Goal: Contribute content: Add original content to the website for others to see

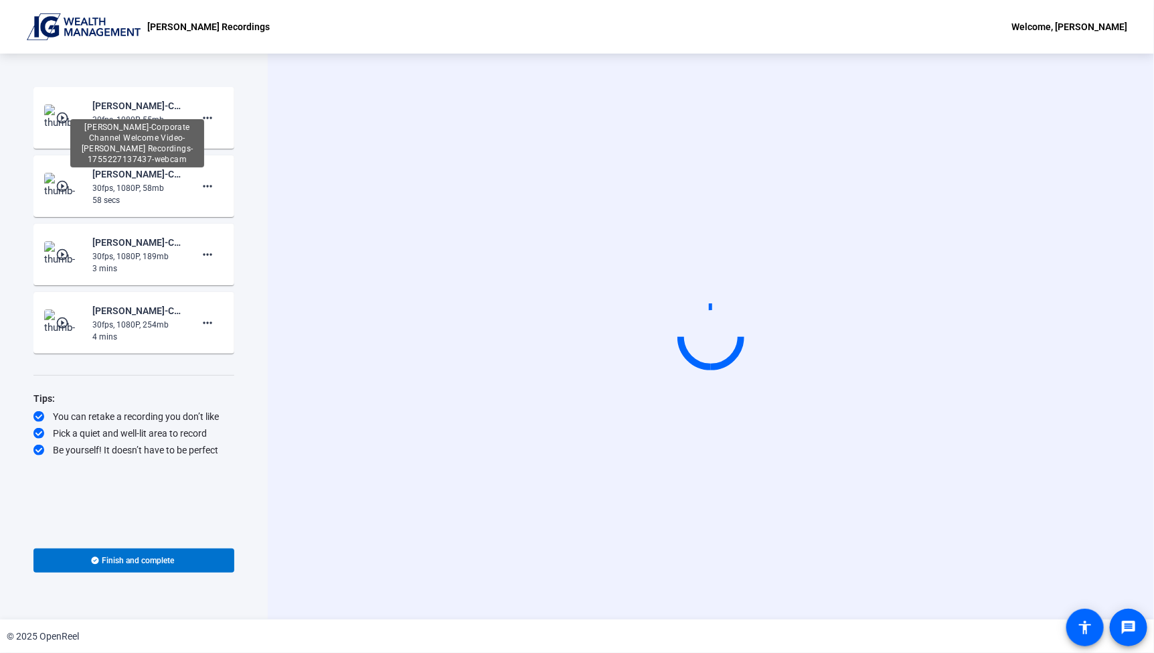
click at [118, 107] on div "[PERSON_NAME]-Corporate Channel Welcome Video-[PERSON_NAME] Recordings-17552271…" at bounding box center [137, 106] width 90 height 16
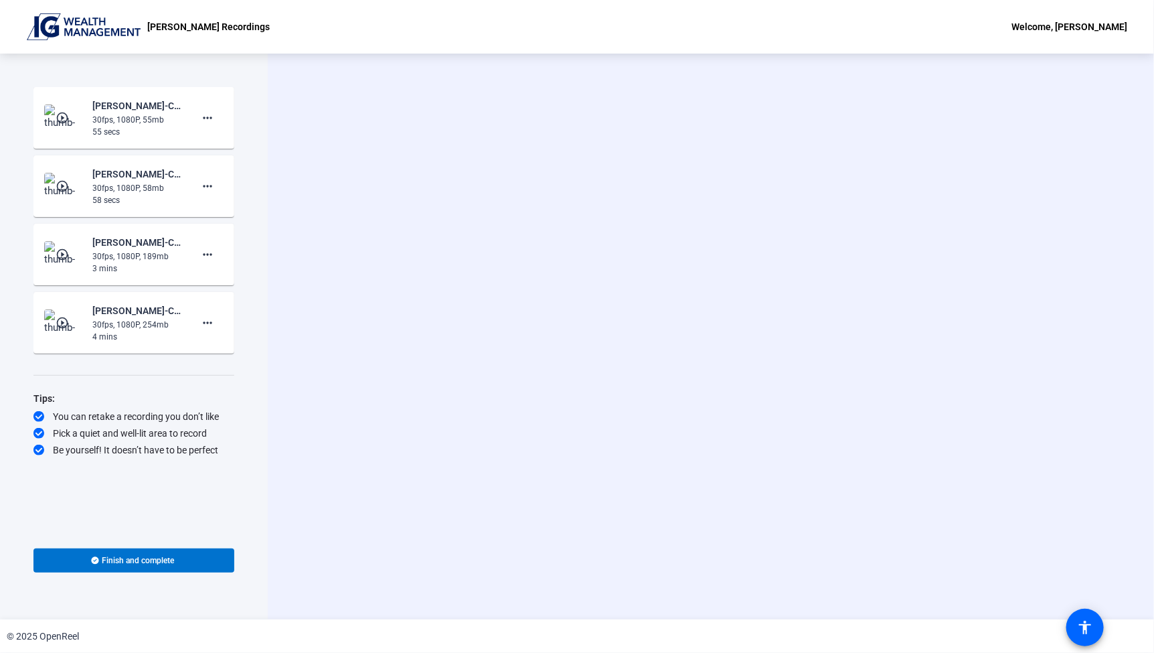
click at [72, 119] on img at bounding box center [64, 117] width 40 height 27
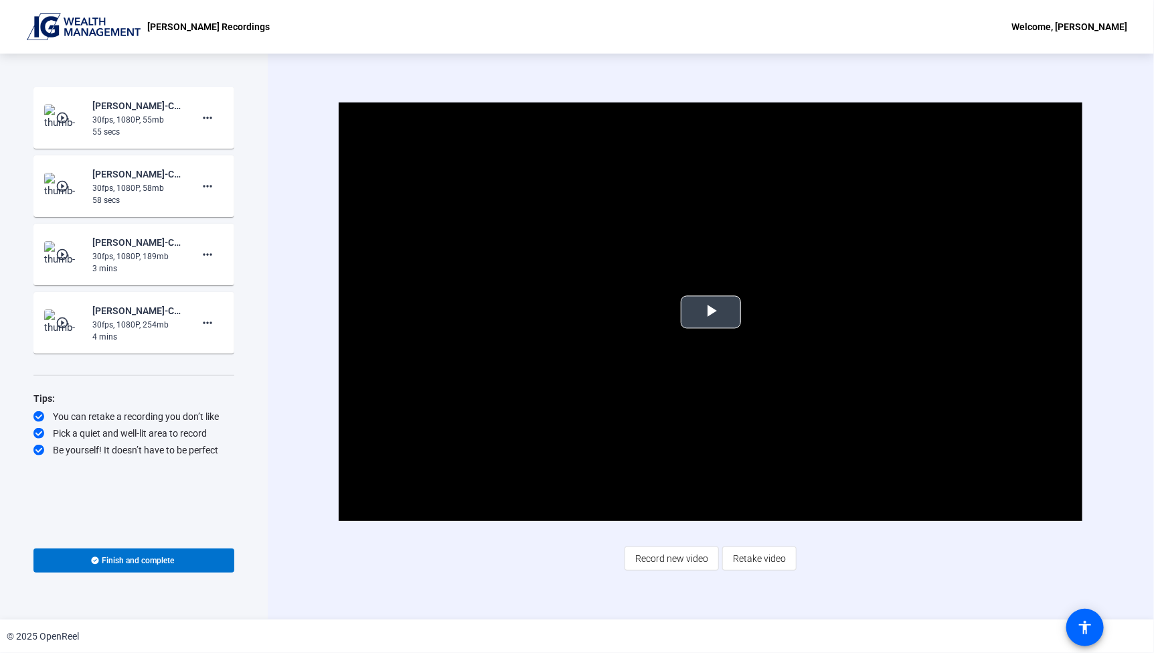
click at [711, 312] on span "Video Player" at bounding box center [711, 312] width 0 height 0
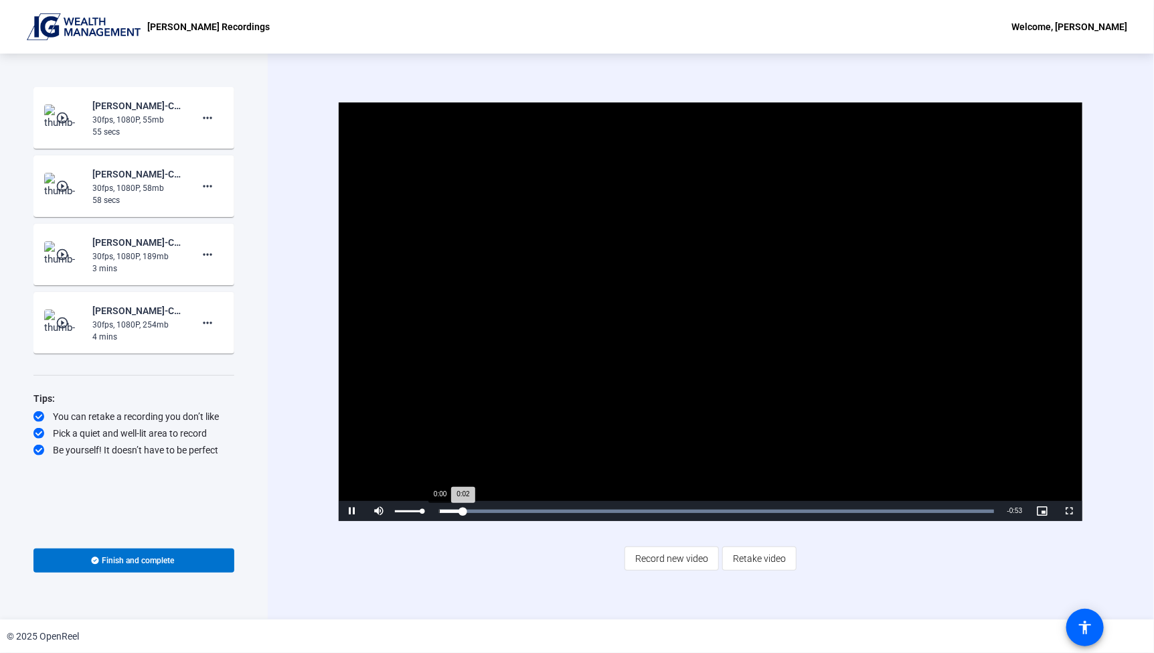
drag, startPoint x: 423, startPoint y: 508, endPoint x: 493, endPoint y: 518, distance: 70.9
click at [475, 514] on div "Pause Mute 100% Current Time 0:02 / Duration 0:55 Loaded : 100.00% 0:00 0:02 St…" at bounding box center [711, 511] width 744 height 20
click at [1063, 511] on span "Video Player" at bounding box center [1069, 511] width 27 height 0
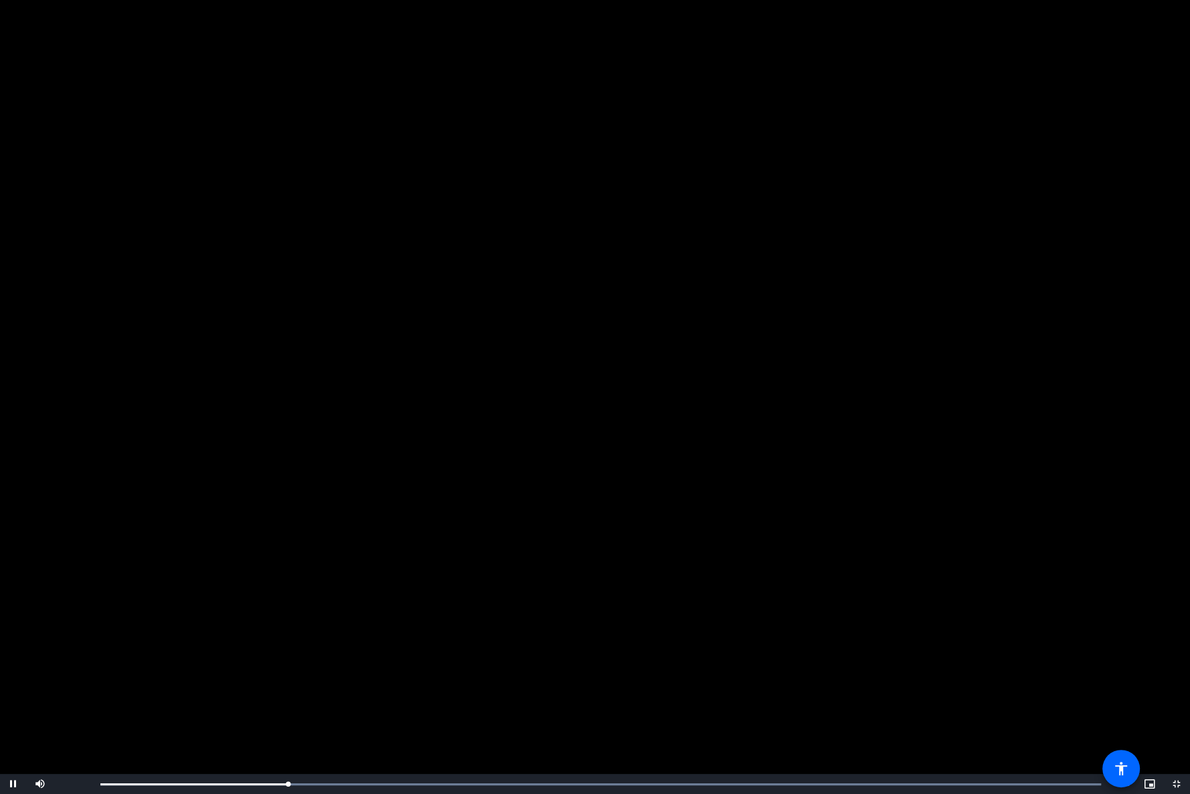
click at [817, 335] on video "Video Player" at bounding box center [595, 397] width 1190 height 794
click at [916, 385] on video "Video Player" at bounding box center [595, 397] width 1190 height 794
drag, startPoint x: 329, startPoint y: 785, endPoint x: 121, endPoint y: 775, distance: 208.4
click at [58, 652] on div "Play Mute 70% Current Time 0:00 / Duration 0:55 Loaded : 100.00% 0:00 0:00 Stre…" at bounding box center [595, 784] width 1190 height 20
drag, startPoint x: 80, startPoint y: 783, endPoint x: 106, endPoint y: 783, distance: 26.1
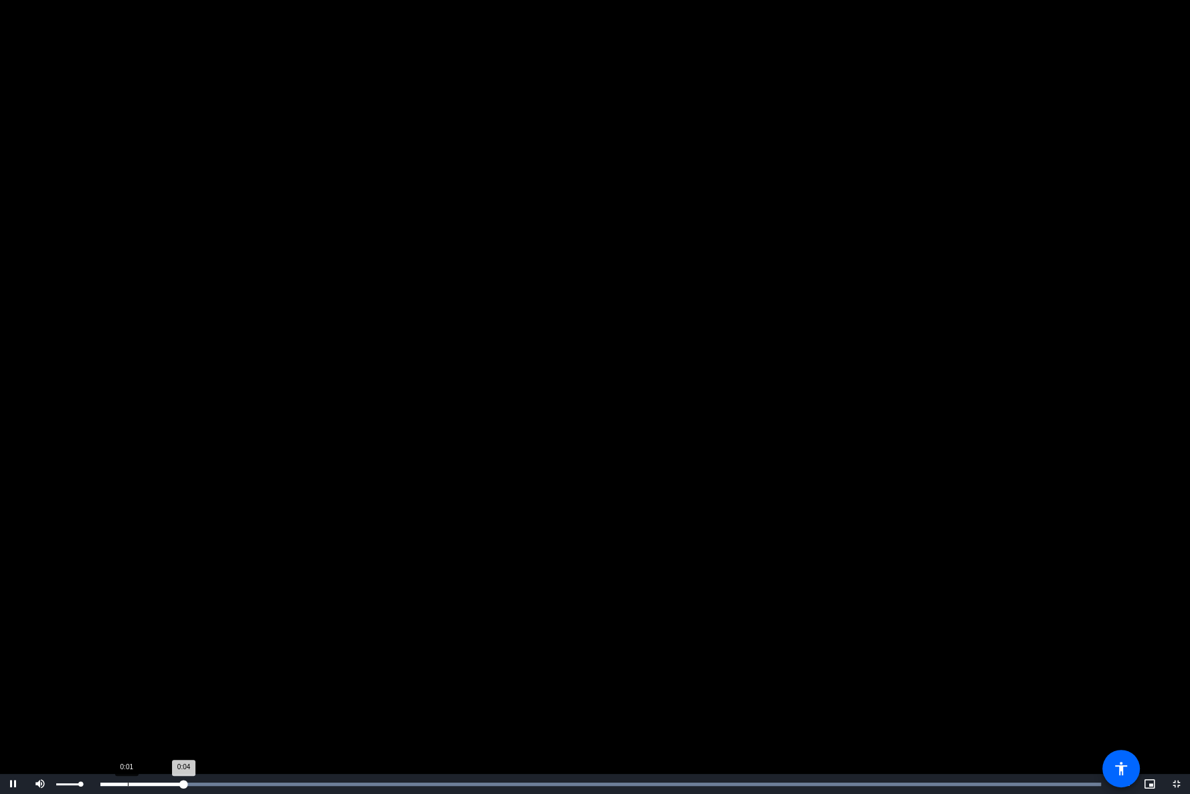
click at [106, 652] on div "Pause Mute 95% Current Time 0:04 / Duration 0:55 Loaded : 100.00% 0:01 0:04 Str…" at bounding box center [595, 784] width 1190 height 20
click at [199, 652] on div "Loaded : 100.00% 0:05 0:05" at bounding box center [600, 784] width 1001 height 3
drag, startPoint x: 199, startPoint y: 784, endPoint x: 98, endPoint y: 784, distance: 100.4
click at [100, 652] on div "0:05" at bounding box center [149, 784] width 99 height 3
drag, startPoint x: 90, startPoint y: 783, endPoint x: 105, endPoint y: 783, distance: 15.4
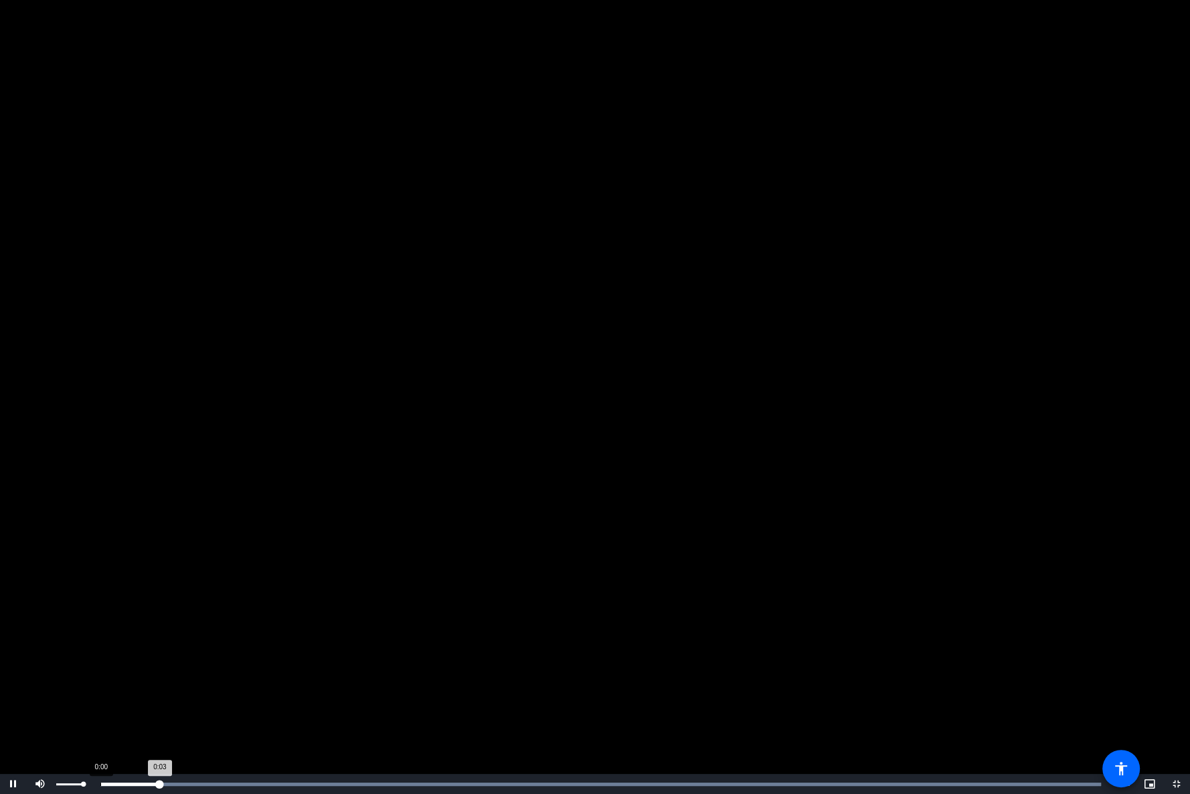
click at [104, 652] on div "Pause Mute 100% Current Time 0:03 / Duration 0:55 Loaded : 100.00% 0:00 0:03 St…" at bounding box center [595, 784] width 1190 height 20
click at [1154, 652] on span "Video Player" at bounding box center [1177, 784] width 27 height 0
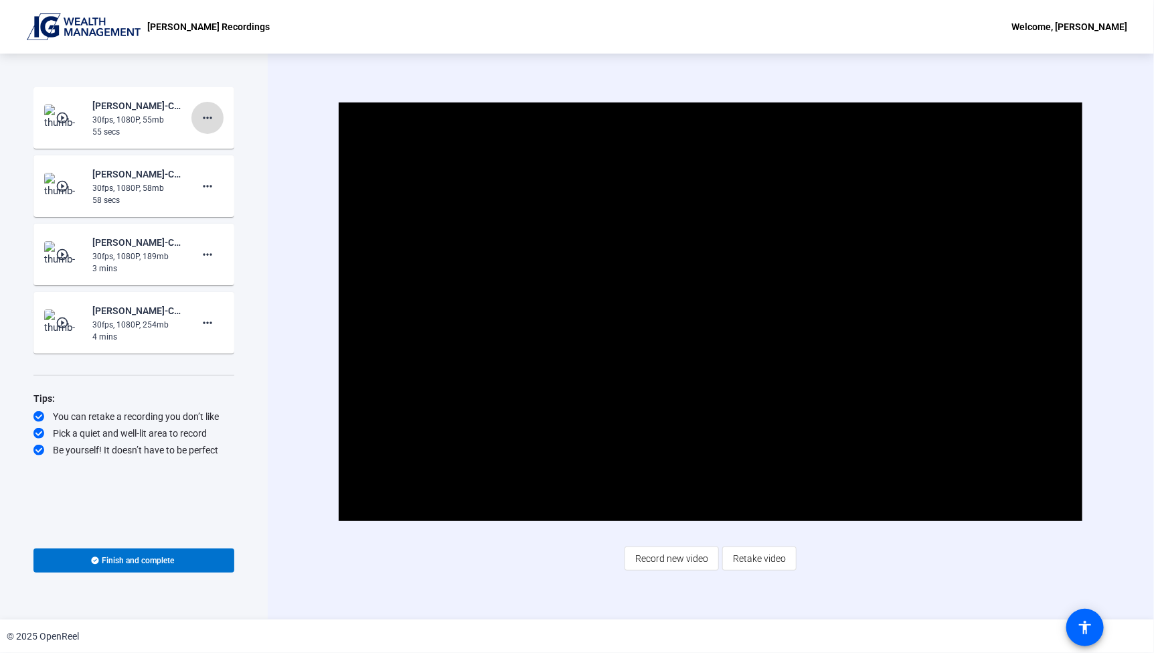
click at [203, 117] on mat-icon "more_horiz" at bounding box center [208, 118] width 16 height 16
click at [235, 114] on div at bounding box center [577, 326] width 1154 height 653
click at [147, 117] on div "30fps, 1080P, 55mb" at bounding box center [137, 120] width 90 height 12
click at [166, 118] on div "30fps, 1080P, 55mb" at bounding box center [137, 120] width 90 height 12
click at [202, 116] on mat-icon "more_horiz" at bounding box center [208, 118] width 16 height 16
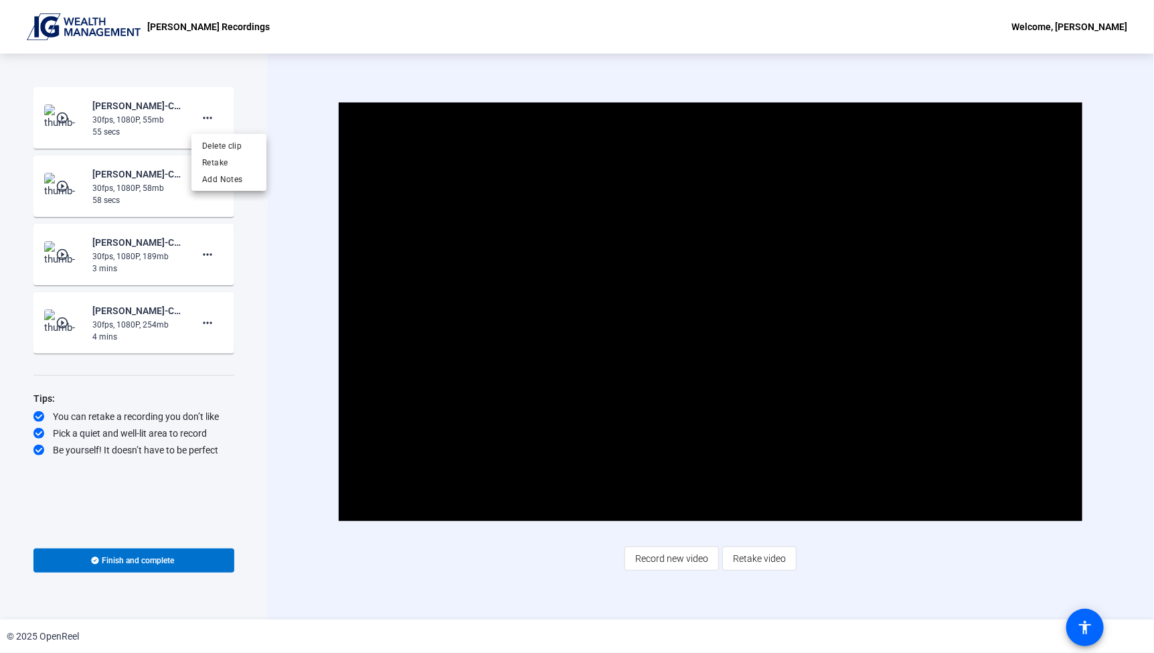
click at [147, 125] on div at bounding box center [577, 326] width 1154 height 653
click at [122, 565] on span "Finish and complete" at bounding box center [138, 560] width 72 height 11
click at [124, 132] on div "55 secs" at bounding box center [137, 132] width 90 height 12
click at [711, 312] on span "Video Player" at bounding box center [711, 312] width 0 height 0
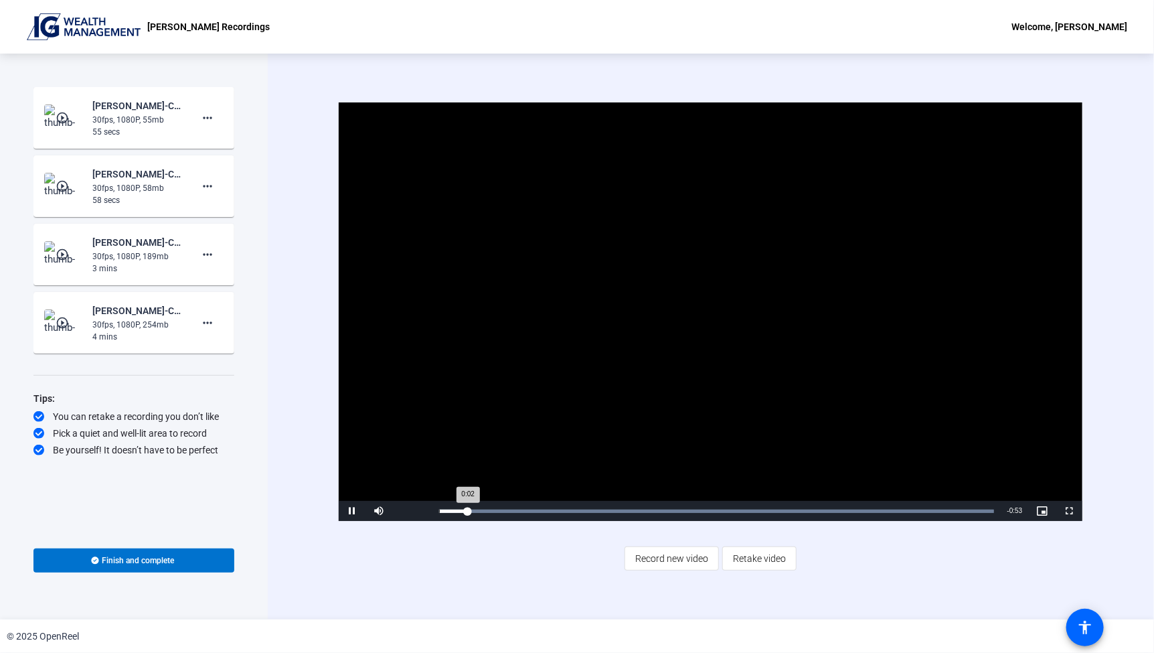
click at [896, 510] on div "Loaded : 100.00% 0:02" at bounding box center [716, 510] width 554 height 3
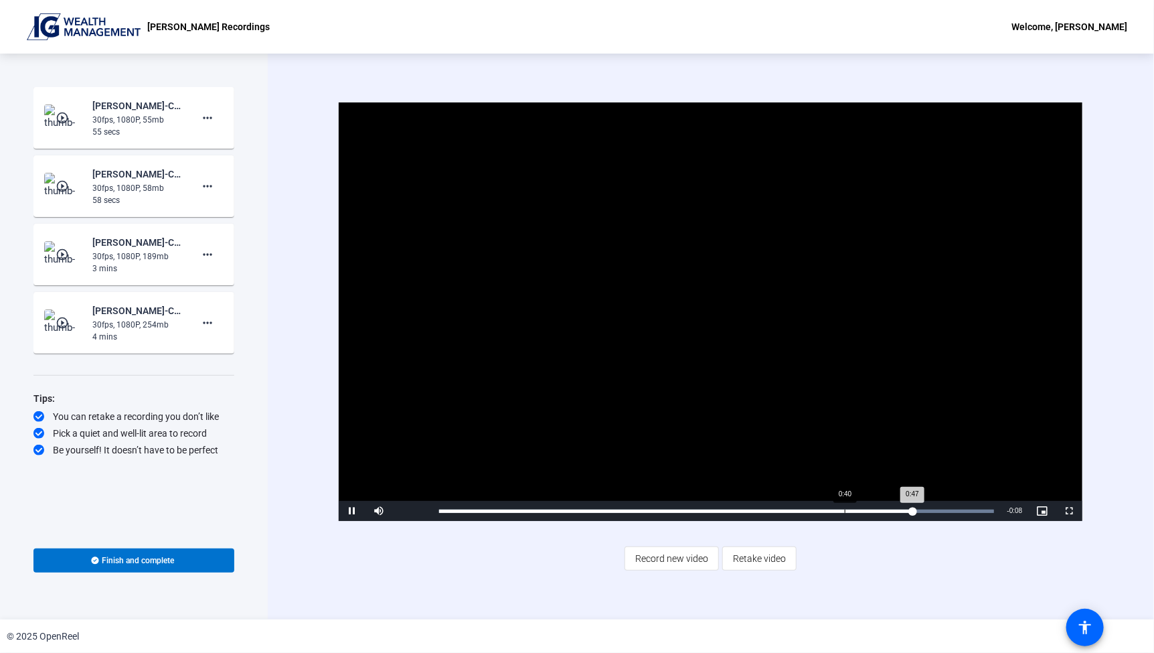
click at [848, 518] on div "Loaded : 100.00% 0:40 0:47" at bounding box center [717, 511] width 568 height 20
